Goal: Task Accomplishment & Management: Use online tool/utility

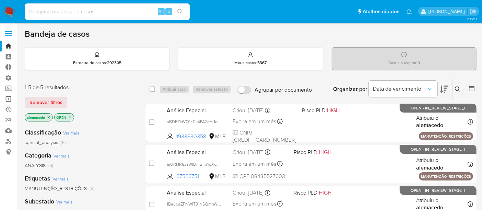
click at [10, 100] on link "Operações em massa" at bounding box center [41, 99] width 82 height 11
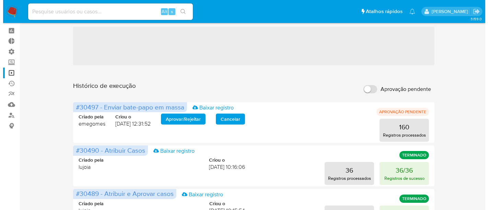
scroll to position [38, 0]
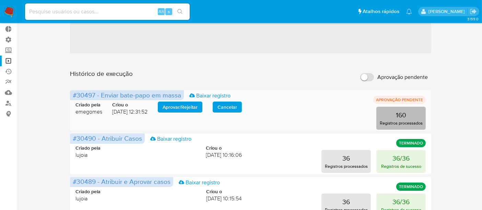
click at [403, 117] on p "160" at bounding box center [401, 115] width 10 height 10
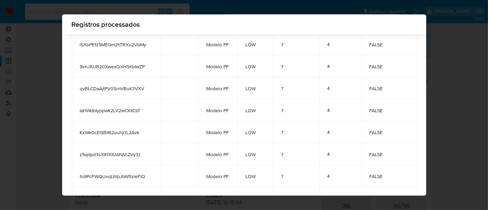
scroll to position [300, 0]
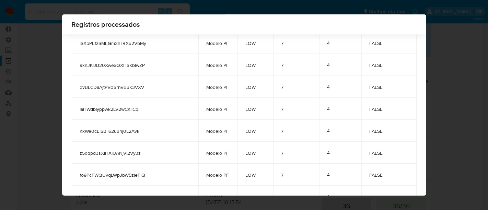
click at [471, 92] on div "Registros processados case_id comment template criticality days_to_wait critica…" at bounding box center [244, 105] width 488 height 210
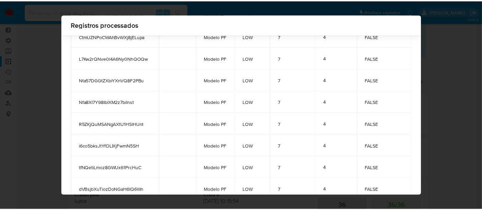
scroll to position [0, 0]
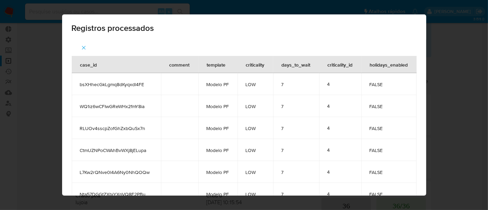
click at [85, 45] on button "button" at bounding box center [84, 47] width 24 height 16
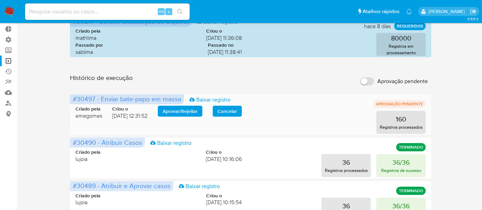
click at [172, 110] on span "Aprovar / Rejeitar" at bounding box center [180, 111] width 35 height 10
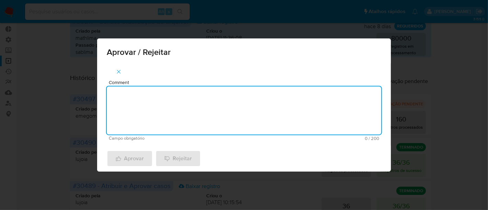
click at [163, 103] on textarea "Comment" at bounding box center [244, 110] width 275 height 48
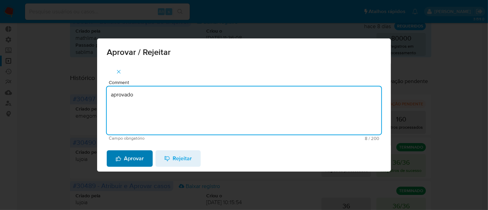
type textarea "aprovado"
click at [127, 156] on span "Aprovar" at bounding box center [130, 158] width 28 height 15
